Goal: Task Accomplishment & Management: Use online tool/utility

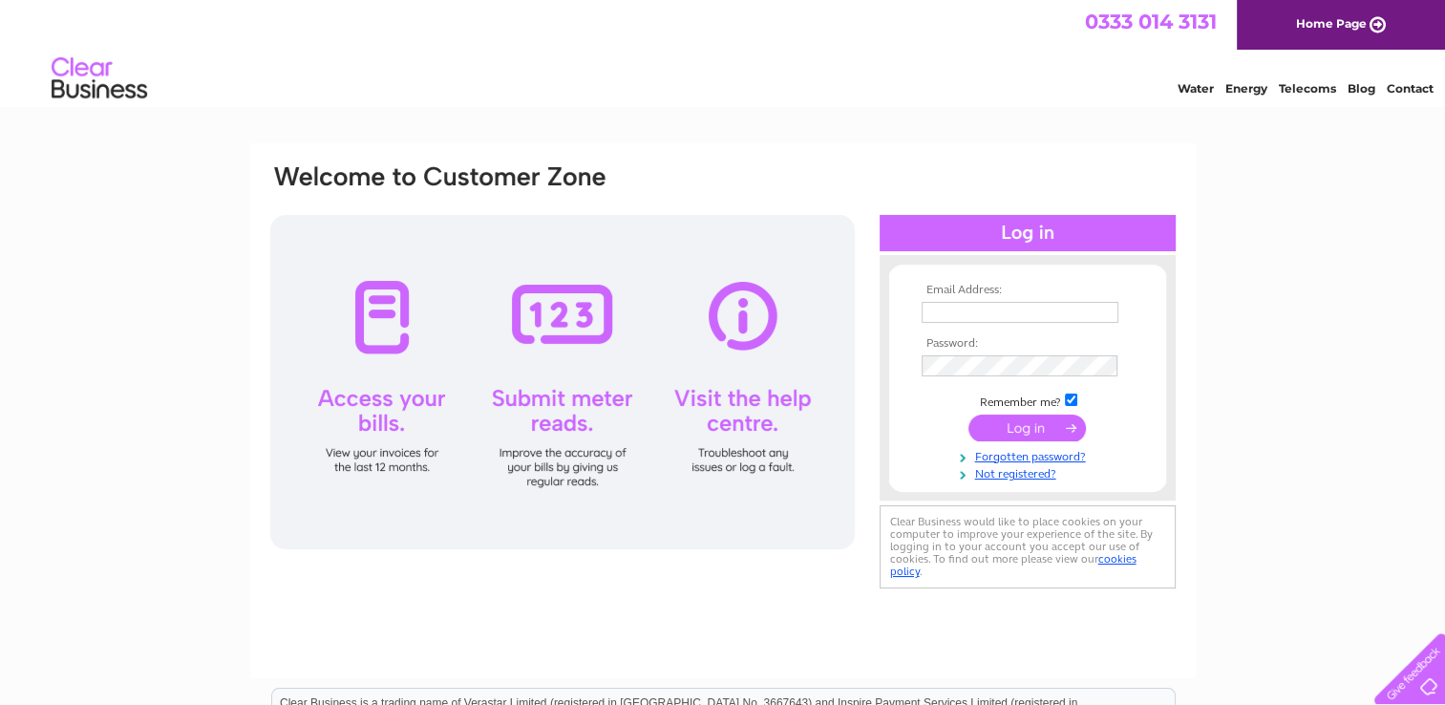
type input "[EMAIL_ADDRESS][DOMAIN_NAME]"
click at [1006, 422] on input "submit" at bounding box center [1026, 427] width 117 height 27
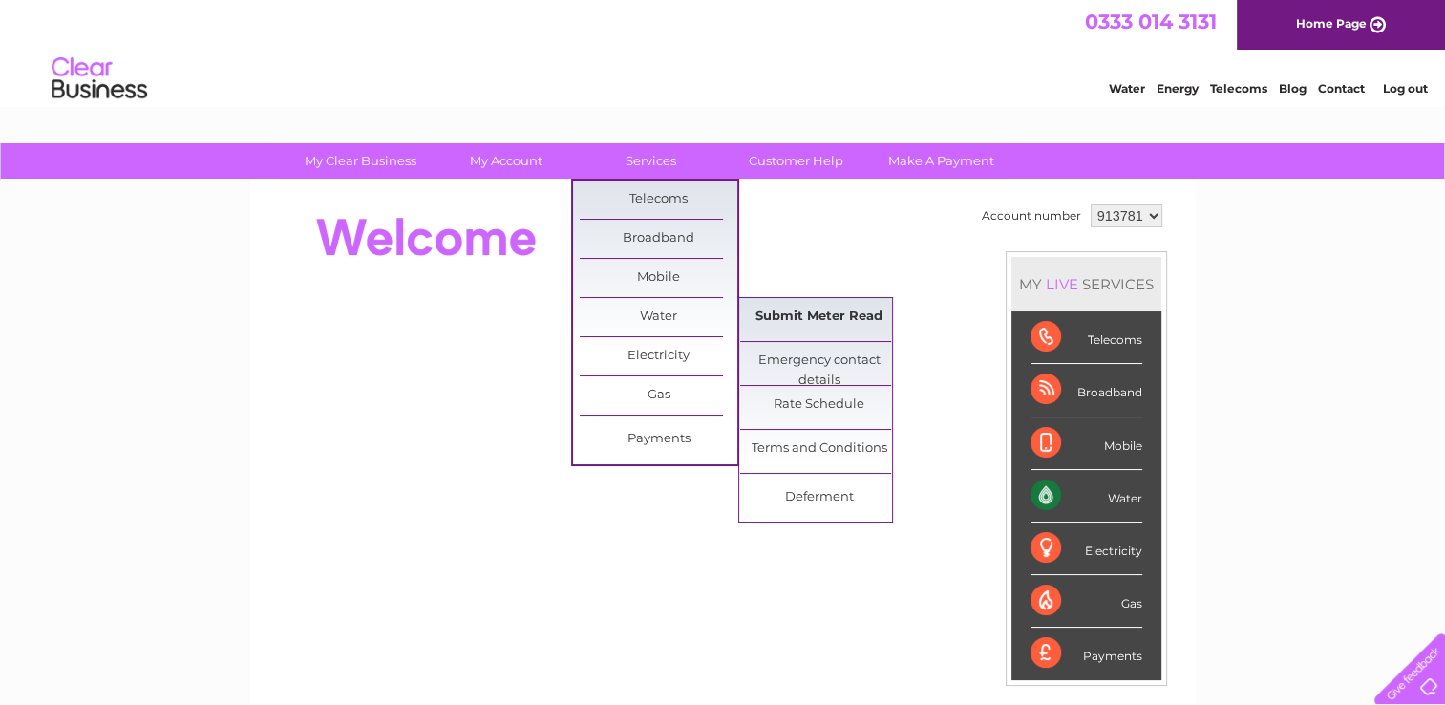
click at [802, 326] on link "Submit Meter Read" at bounding box center [819, 317] width 158 height 38
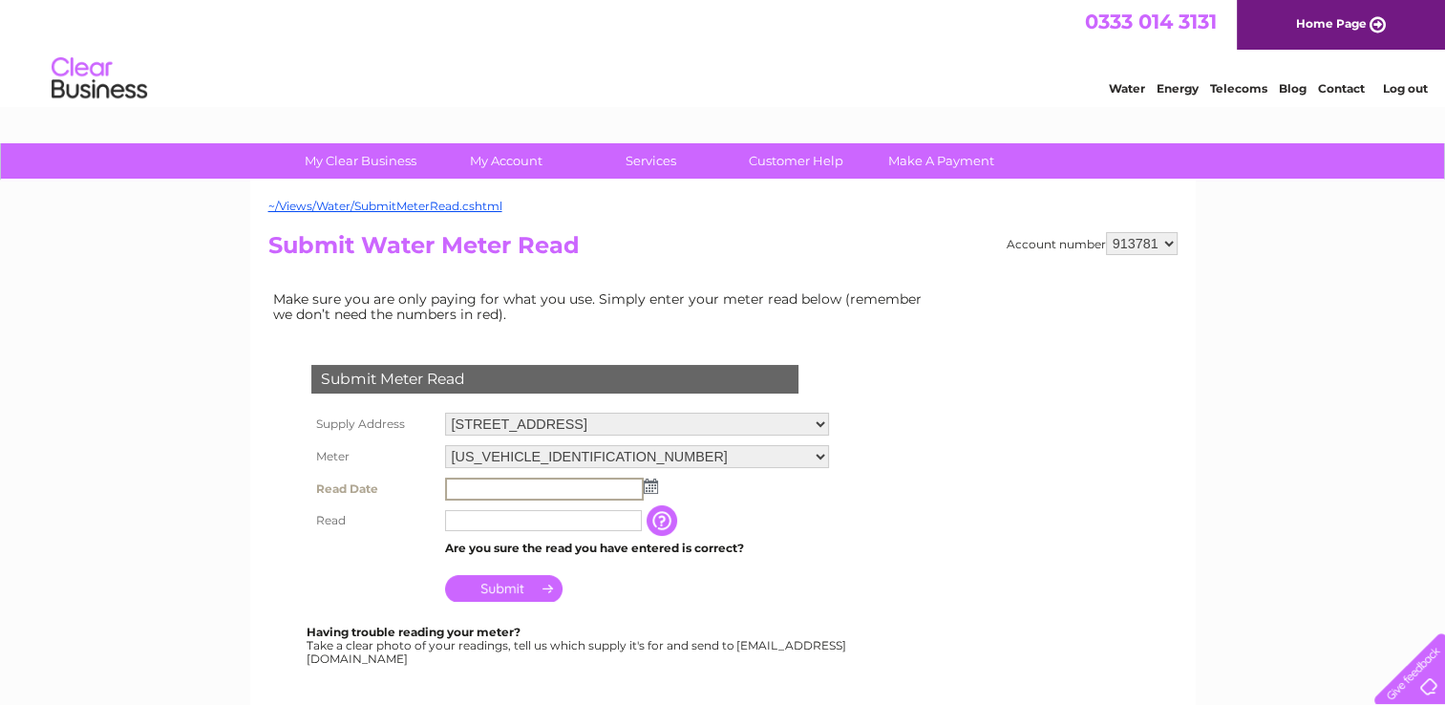
click at [500, 492] on input "text" at bounding box center [544, 488] width 199 height 23
click at [645, 479] on img at bounding box center [651, 485] width 14 height 15
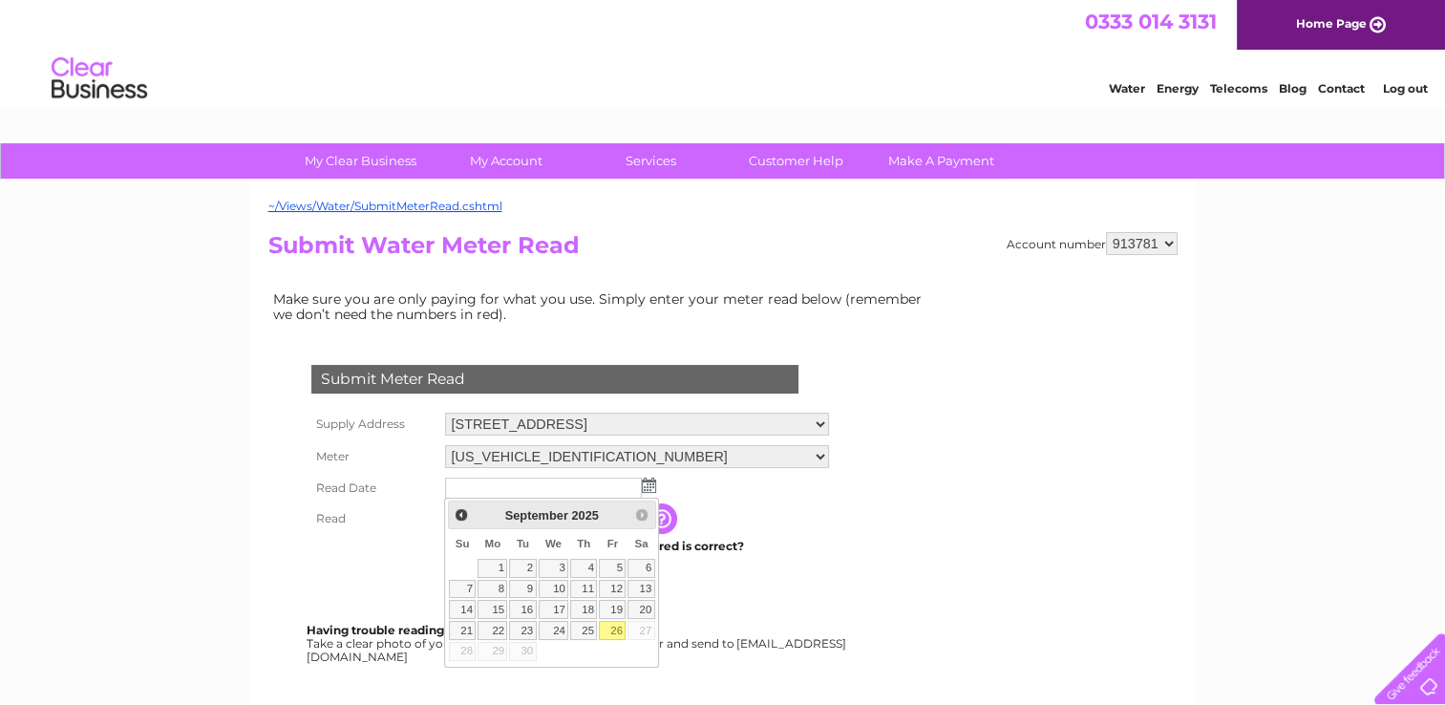
click at [613, 621] on link "26" at bounding box center [612, 630] width 27 height 19
type input "2025/09/26"
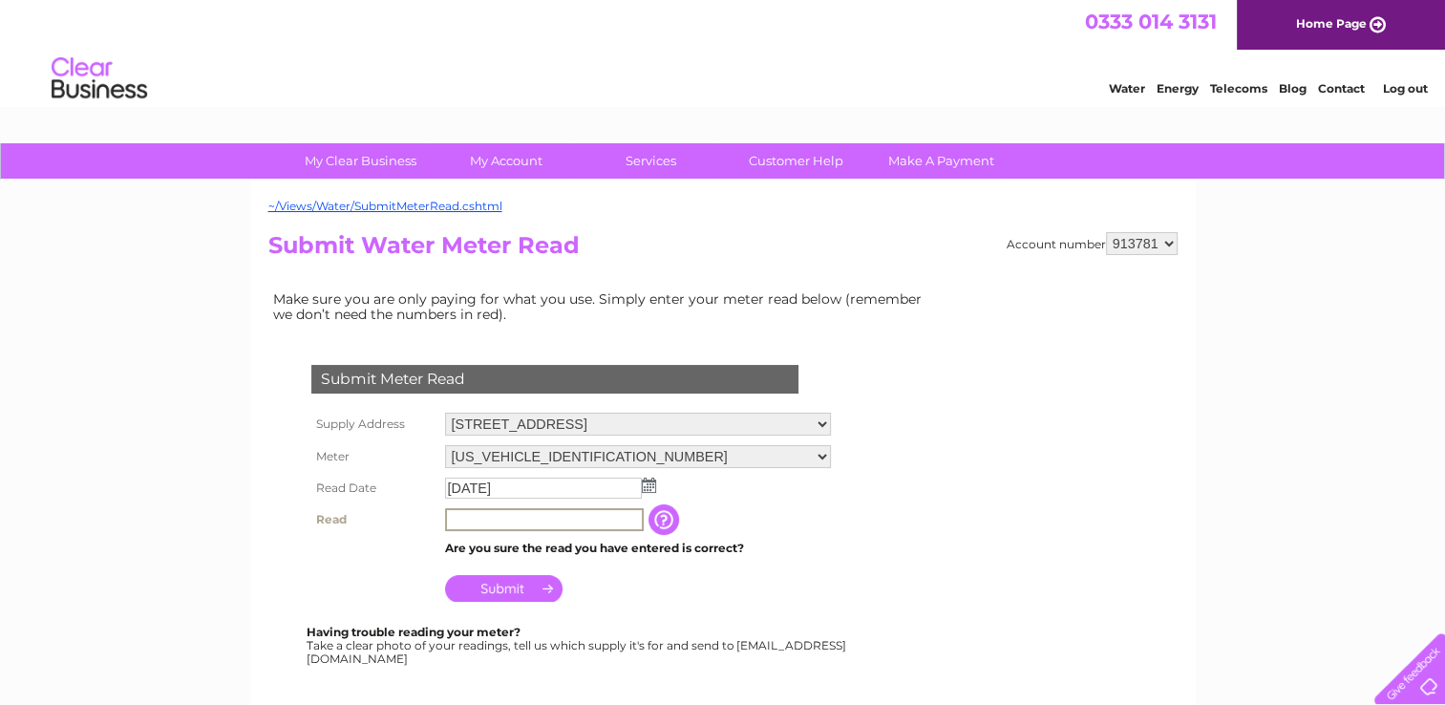
click at [558, 528] on input "text" at bounding box center [544, 519] width 199 height 23
type input "94"
click at [521, 588] on input "Submit" at bounding box center [503, 586] width 117 height 27
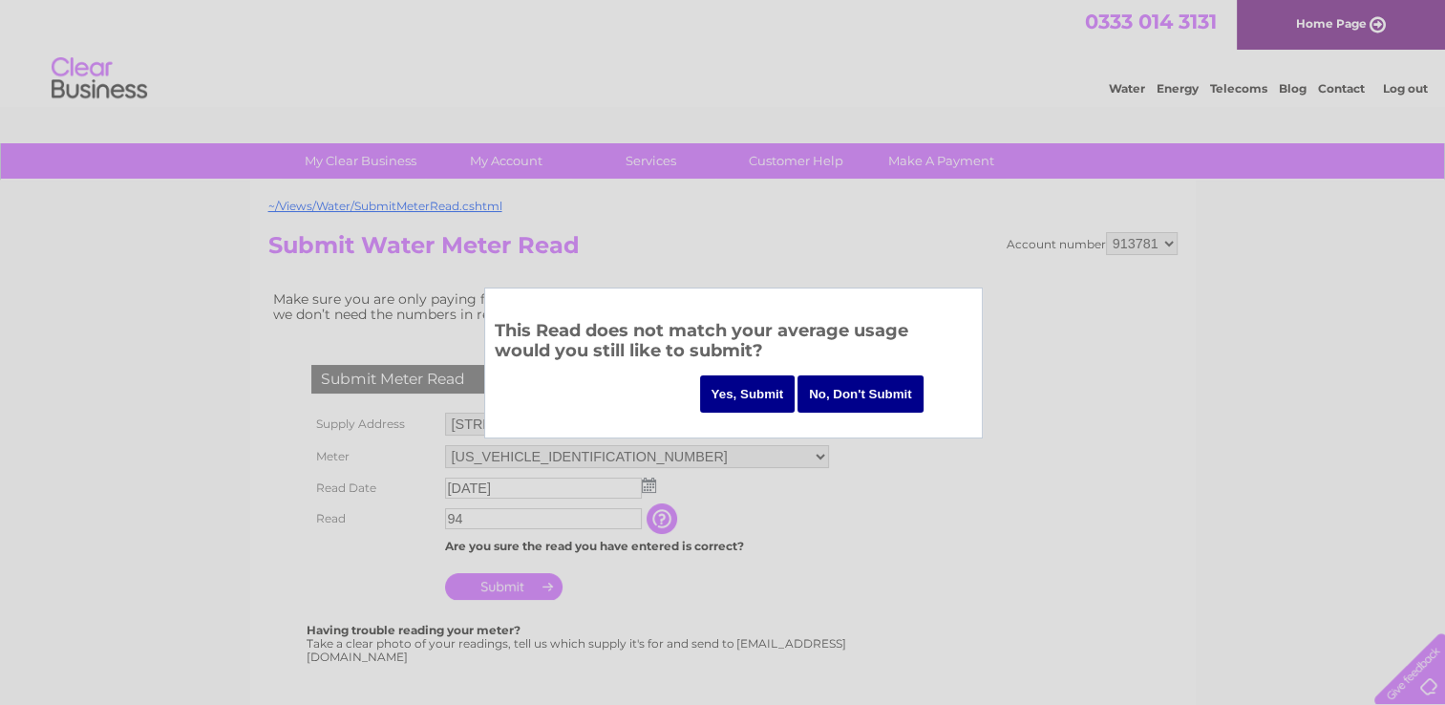
click at [764, 397] on input "Yes, Submit" at bounding box center [747, 393] width 95 height 37
